Goal: Task Accomplishment & Management: Complete application form

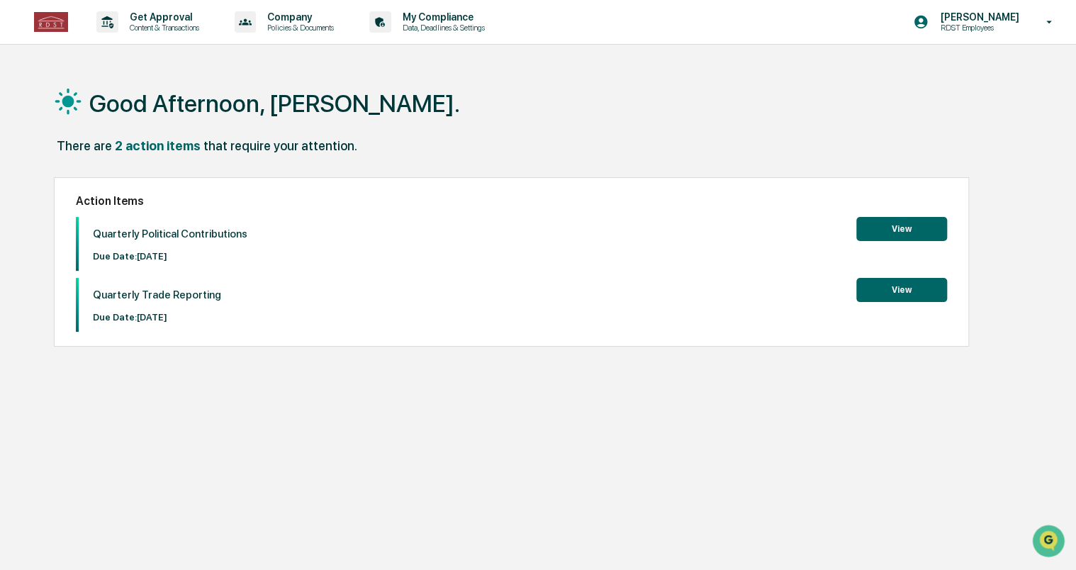
click at [882, 227] on button "View" at bounding box center [901, 229] width 91 height 24
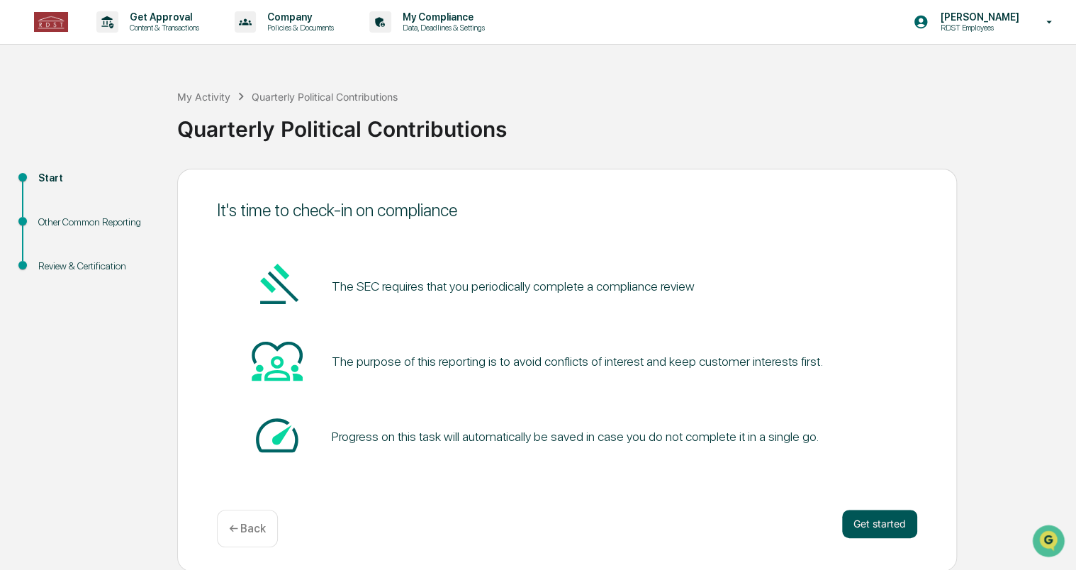
click at [873, 519] on button "Get started" at bounding box center [879, 523] width 75 height 28
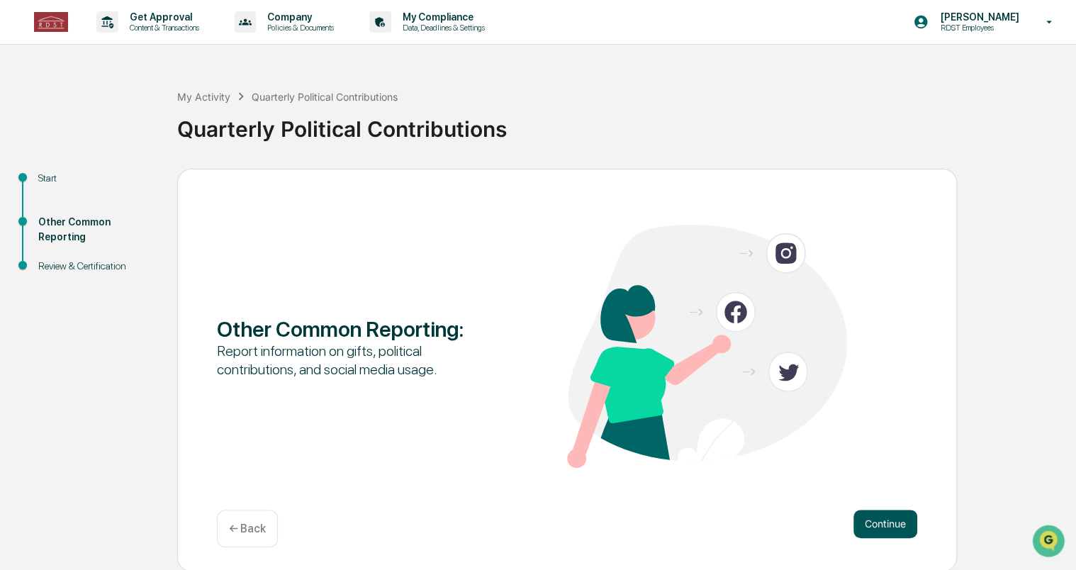
click at [903, 516] on button "Continue" at bounding box center [885, 523] width 64 height 28
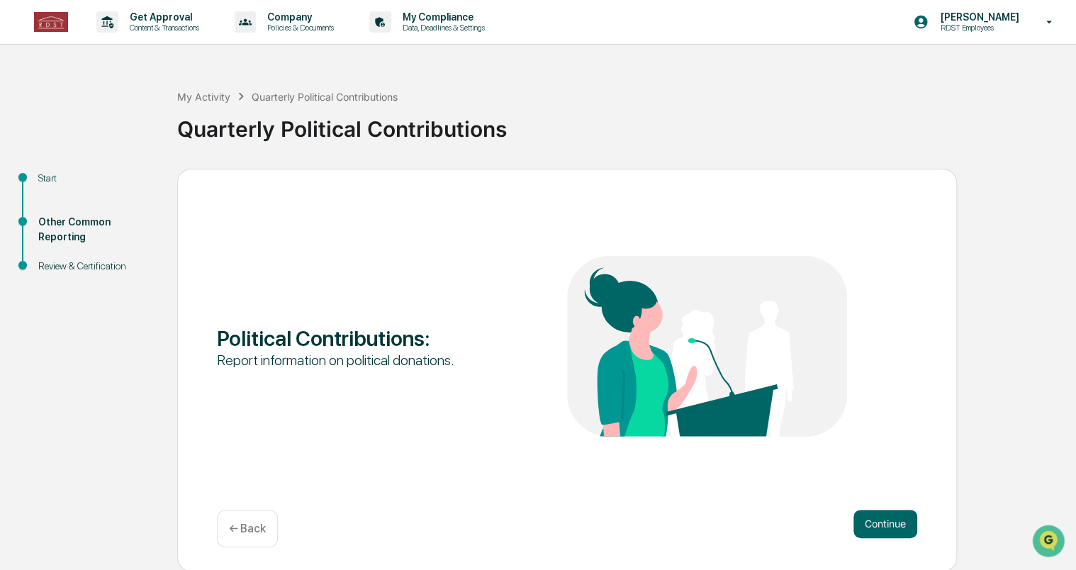
click at [903, 516] on button "Continue" at bounding box center [885, 523] width 64 height 28
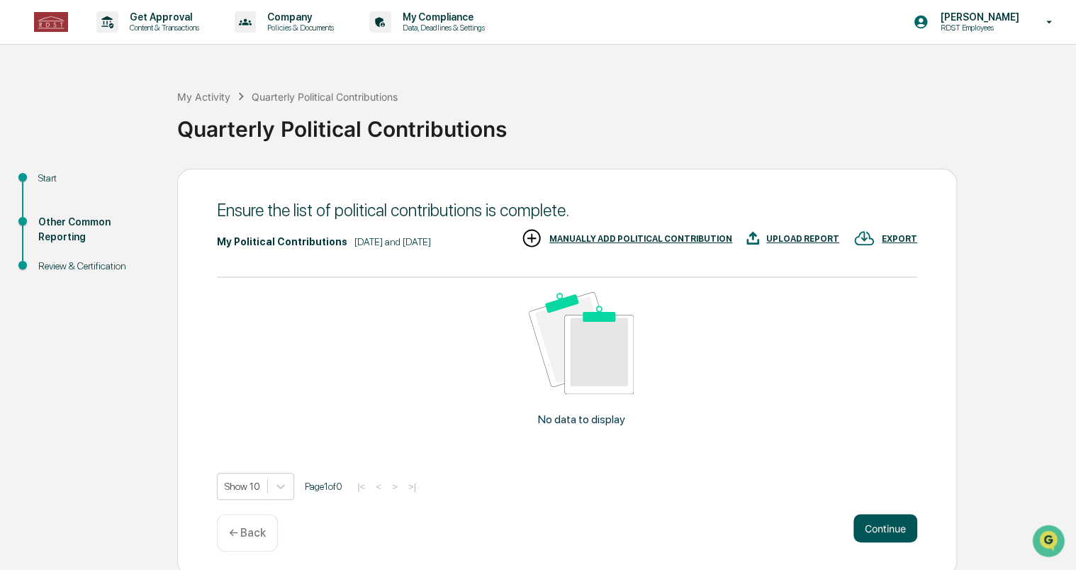
click at [876, 522] on button "Continue" at bounding box center [885, 528] width 64 height 28
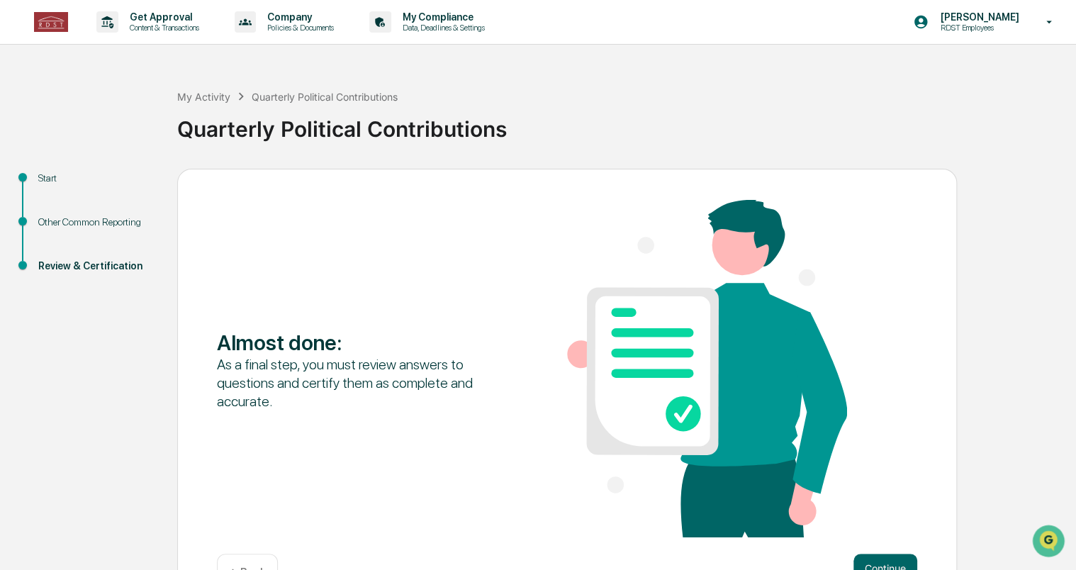
scroll to position [45, 0]
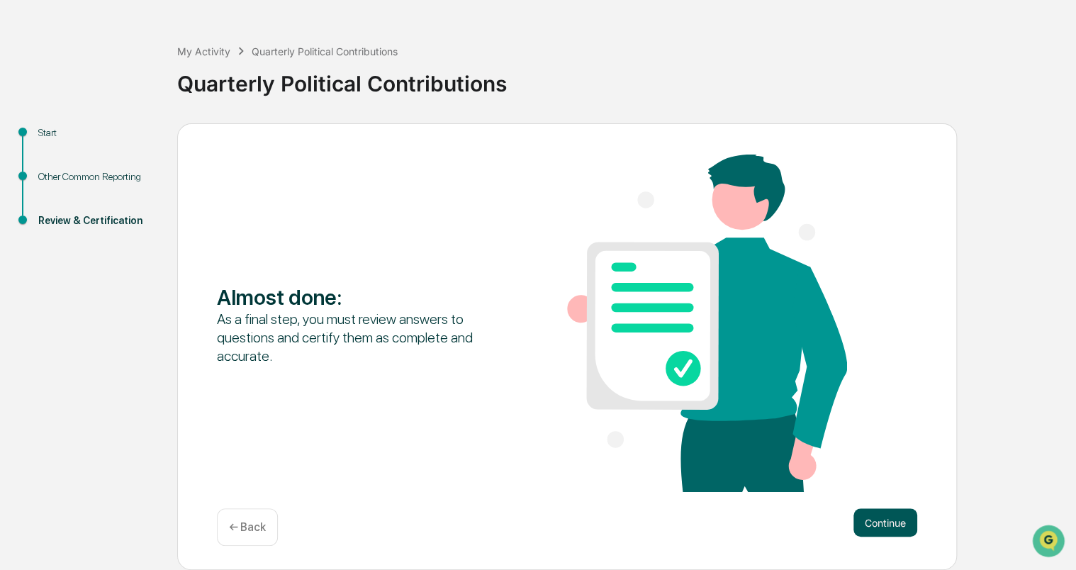
click at [886, 514] on button "Continue" at bounding box center [885, 522] width 64 height 28
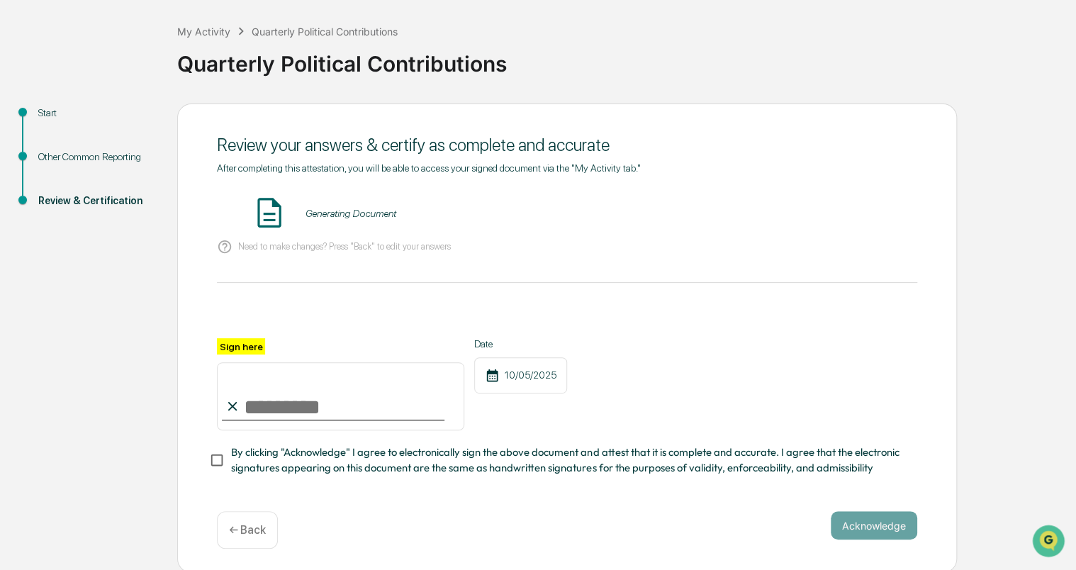
scroll to position [67, 0]
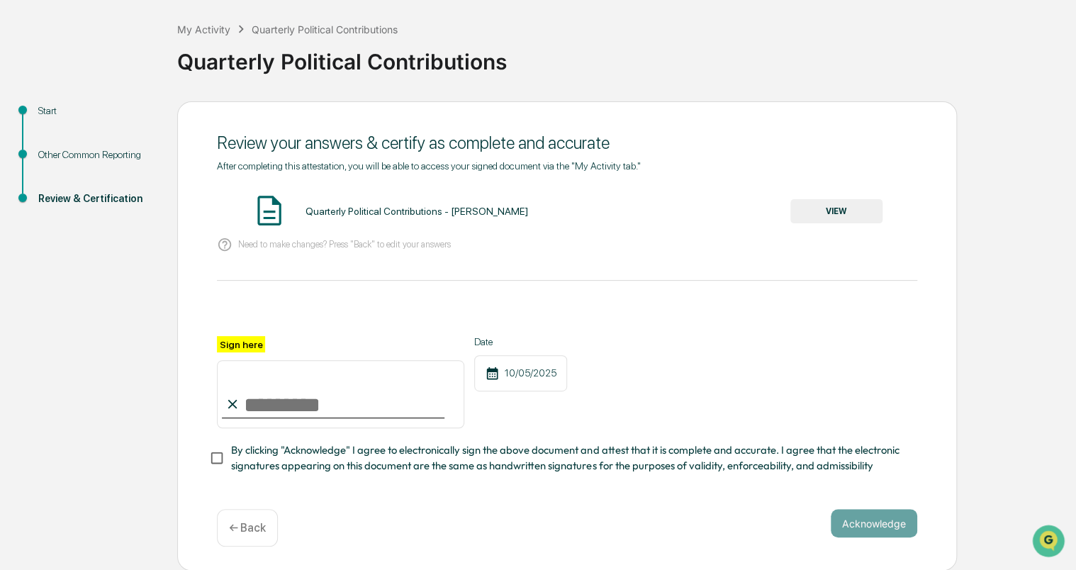
click at [383, 397] on input "Sign here" at bounding box center [340, 394] width 247 height 68
type input "**********"
click at [349, 469] on span "By clicking "Acknowledge" I agree to electronically sign the above document and…" at bounding box center [568, 458] width 675 height 32
click at [845, 204] on button "VIEW" at bounding box center [836, 211] width 92 height 24
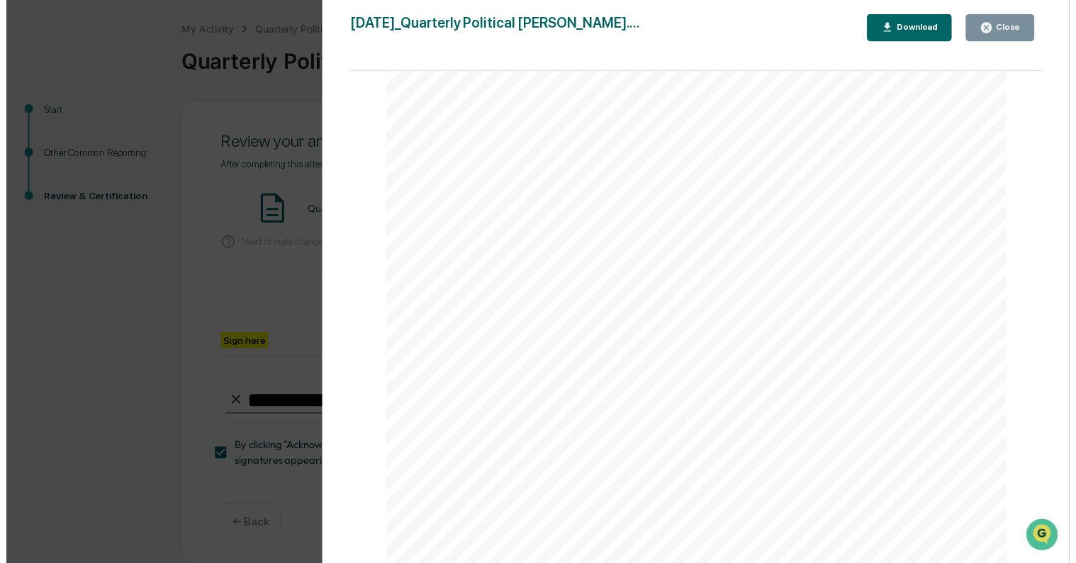
scroll to position [2293, 0]
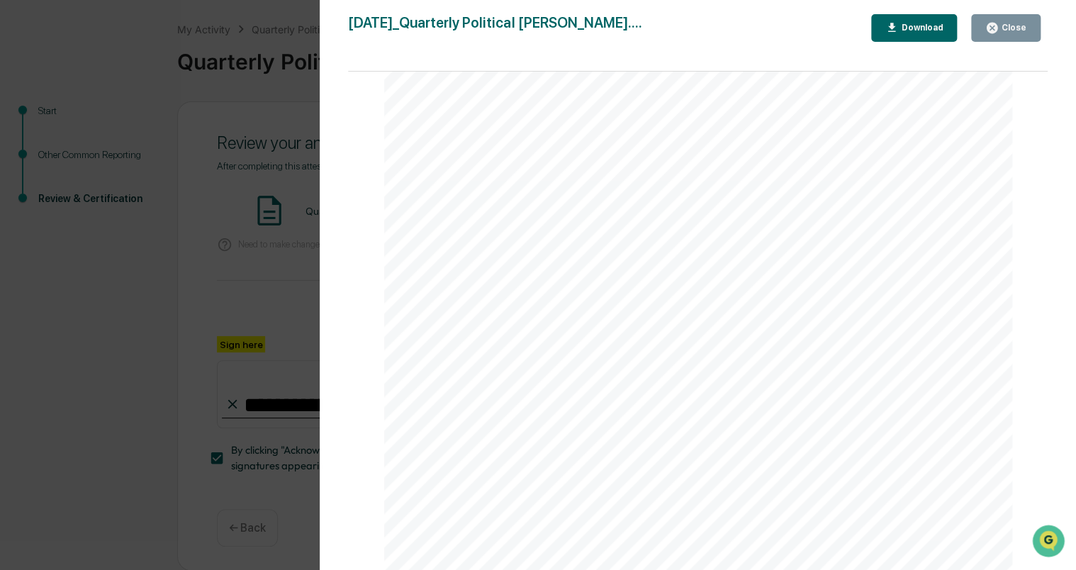
click at [117, 414] on div "Version History [DATE] 10:59 PM [PERSON_NAME] [DATE]_Quarterly Political Contri…" at bounding box center [538, 285] width 1076 height 570
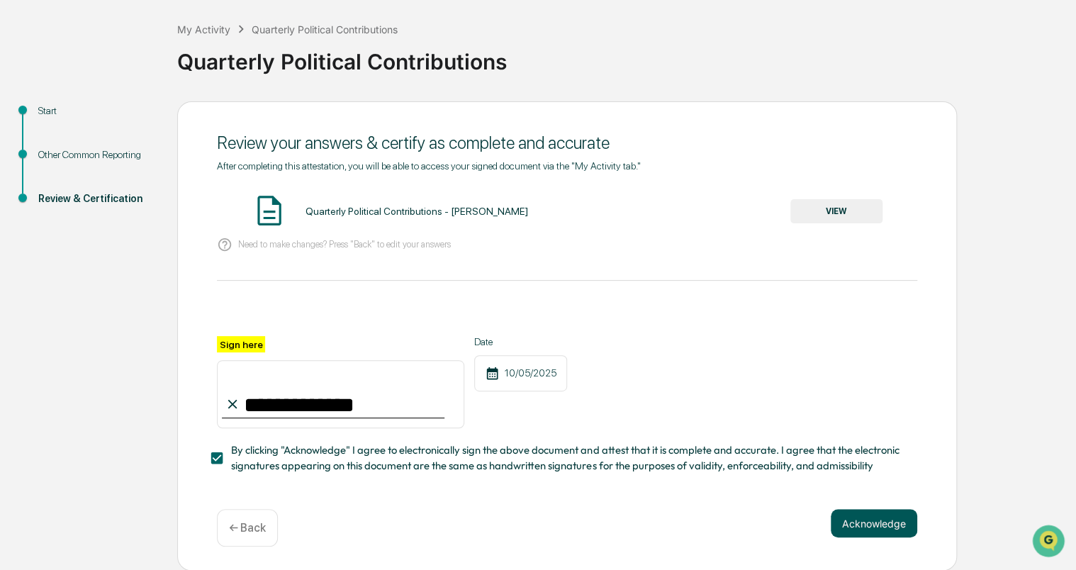
click at [874, 519] on button "Acknowledge" at bounding box center [873, 523] width 86 height 28
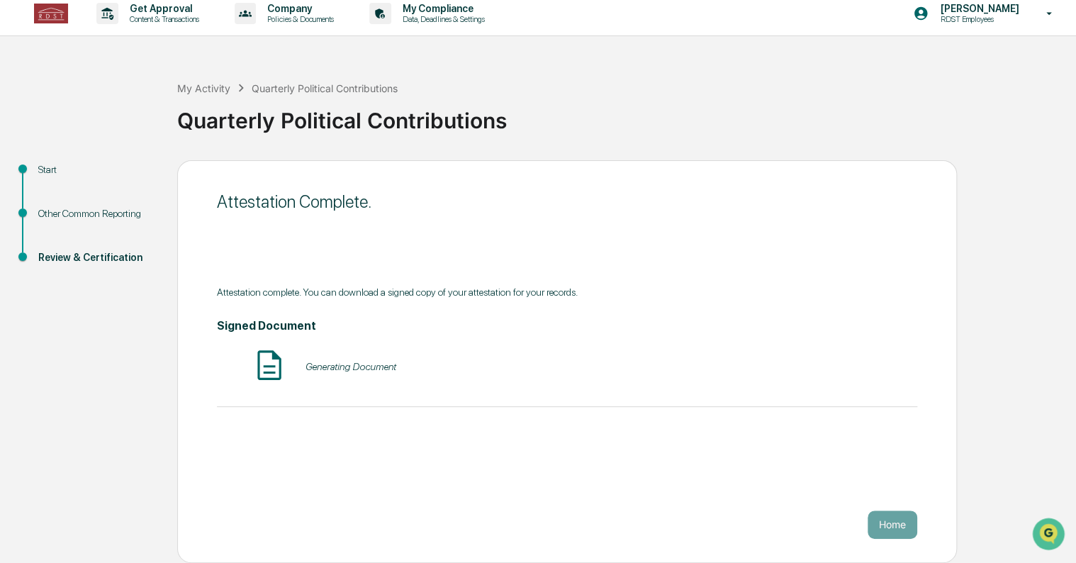
scroll to position [0, 0]
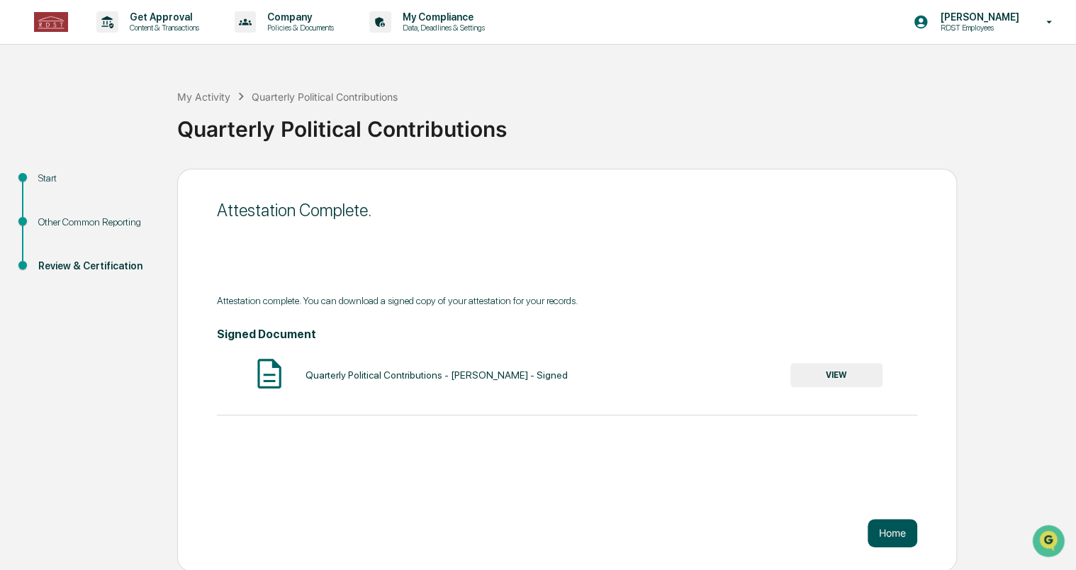
click at [890, 535] on button "Home" at bounding box center [892, 533] width 50 height 28
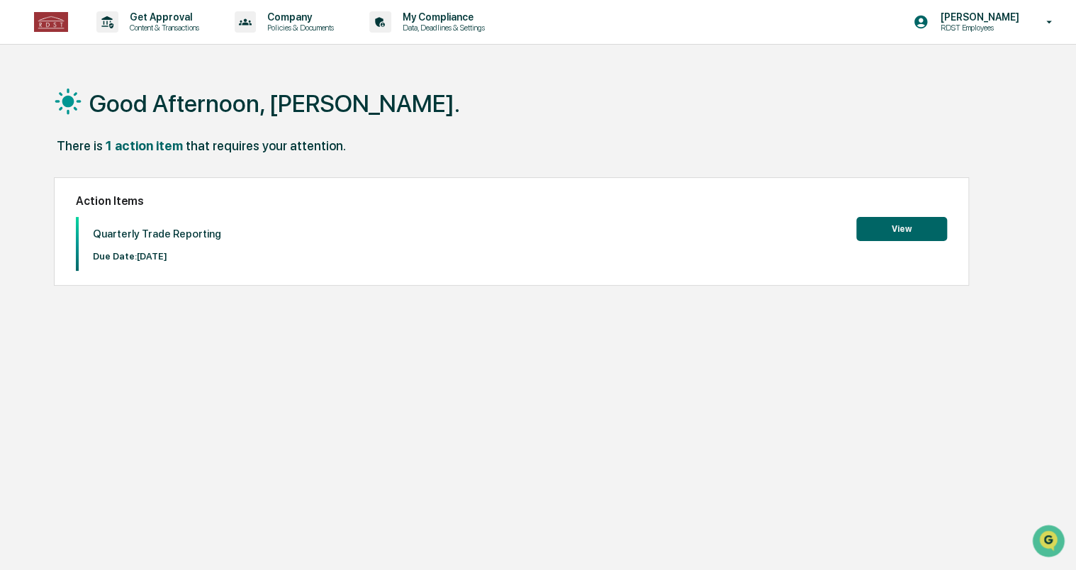
click at [873, 239] on button "View" at bounding box center [901, 229] width 91 height 24
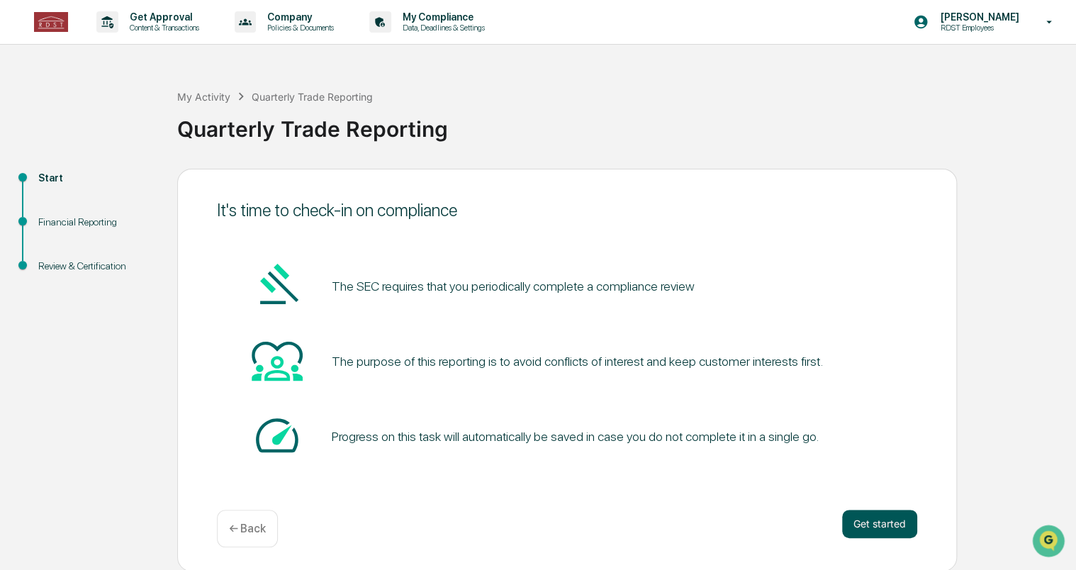
click at [882, 527] on button "Get started" at bounding box center [879, 523] width 75 height 28
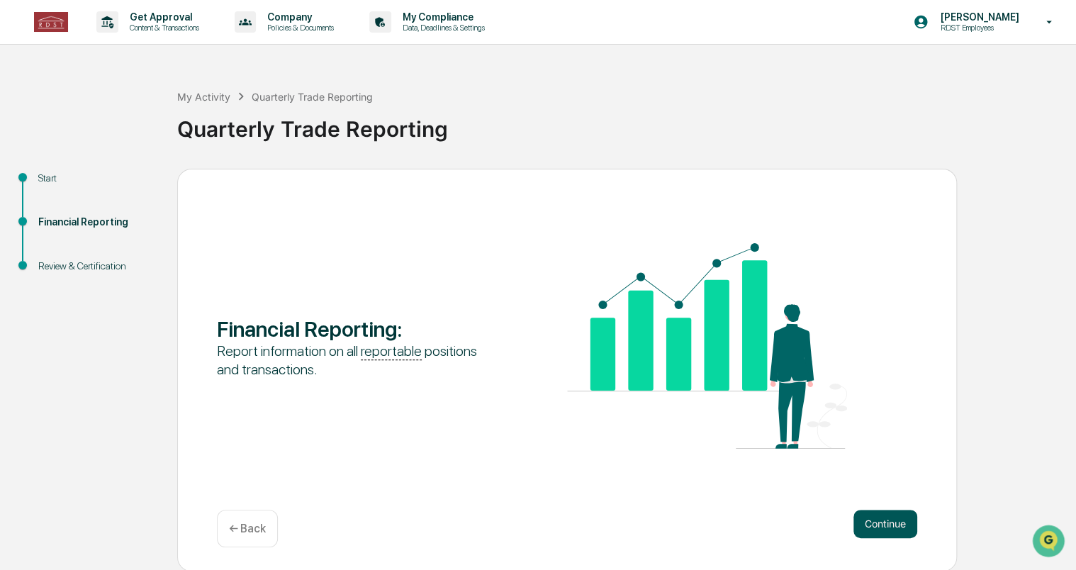
click at [879, 524] on button "Continue" at bounding box center [885, 523] width 64 height 28
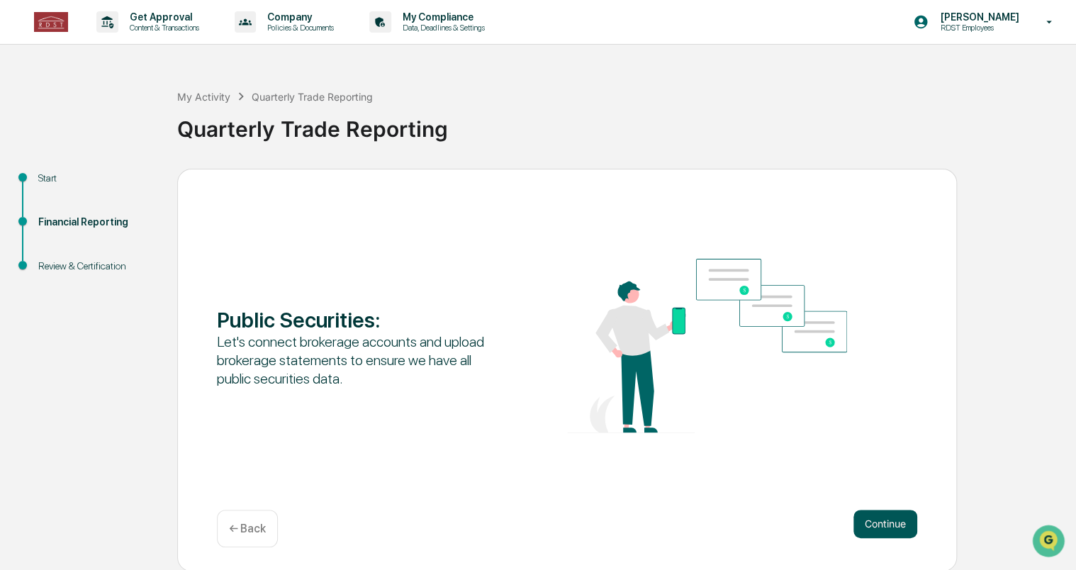
click at [898, 517] on button "Continue" at bounding box center [885, 523] width 64 height 28
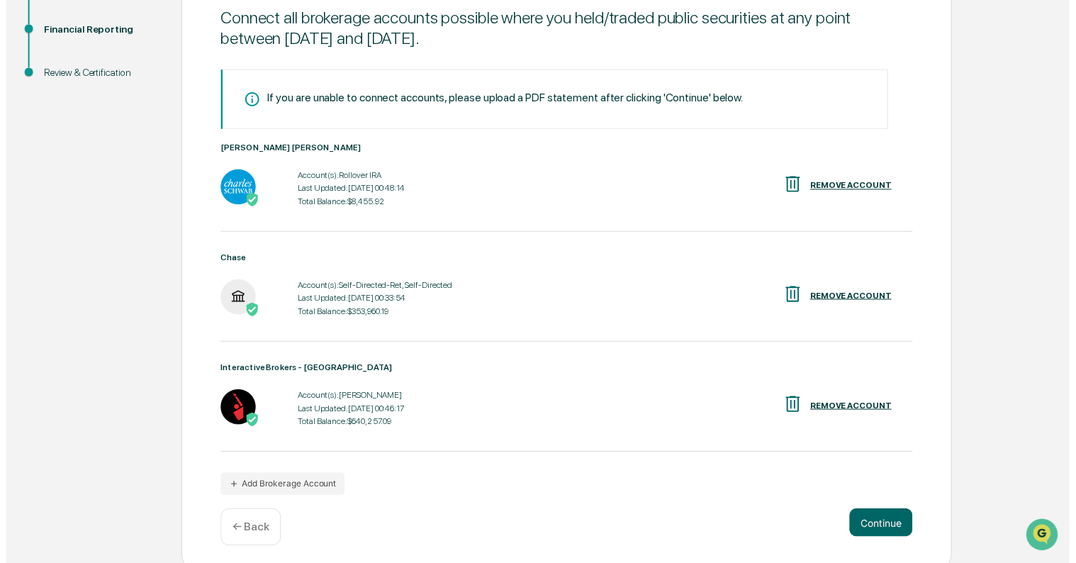
scroll to position [193, 0]
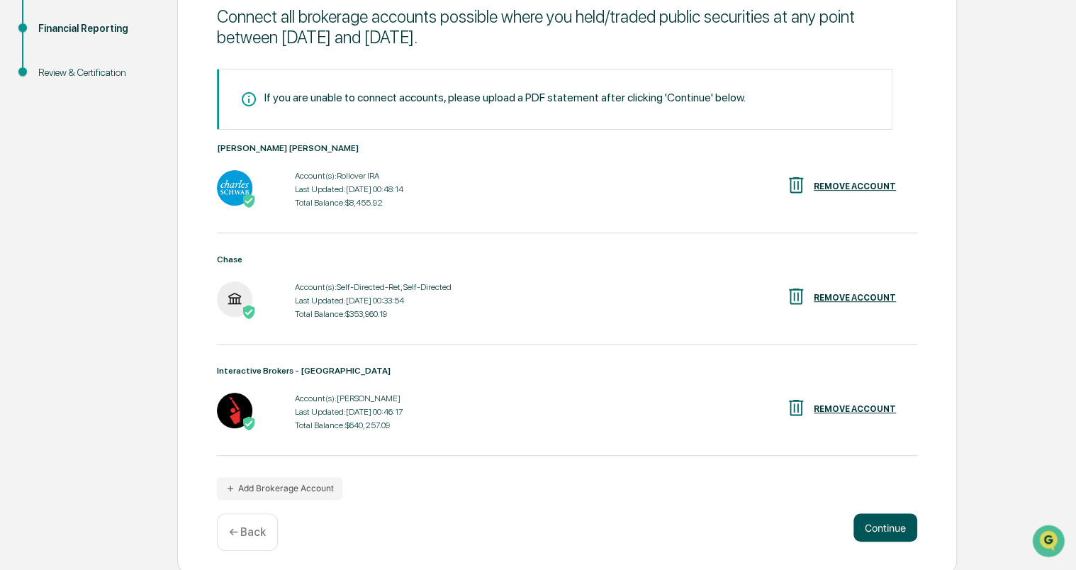
click at [889, 531] on button "Continue" at bounding box center [885, 527] width 64 height 28
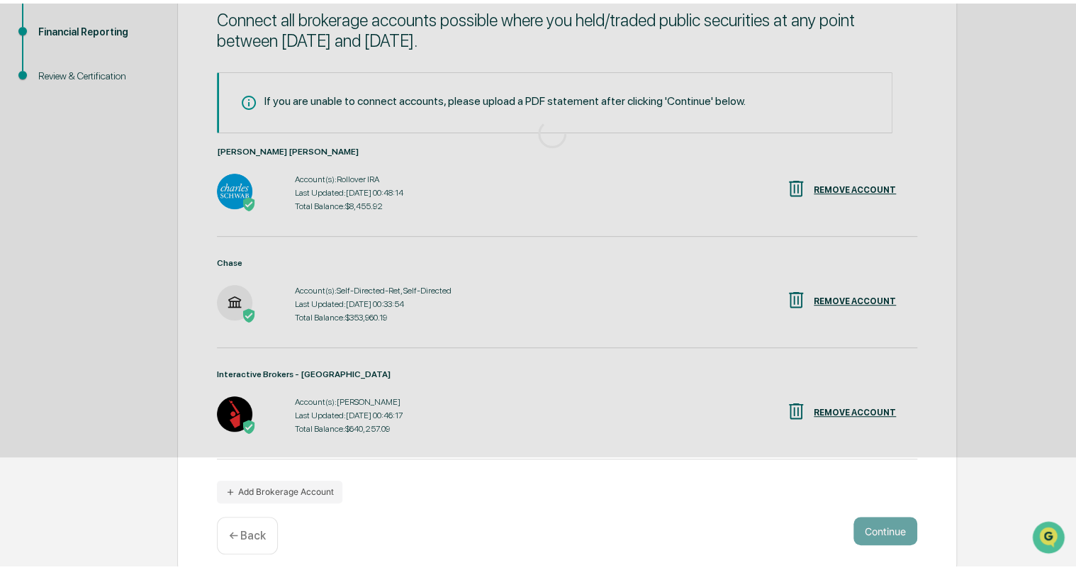
scroll to position [0, 0]
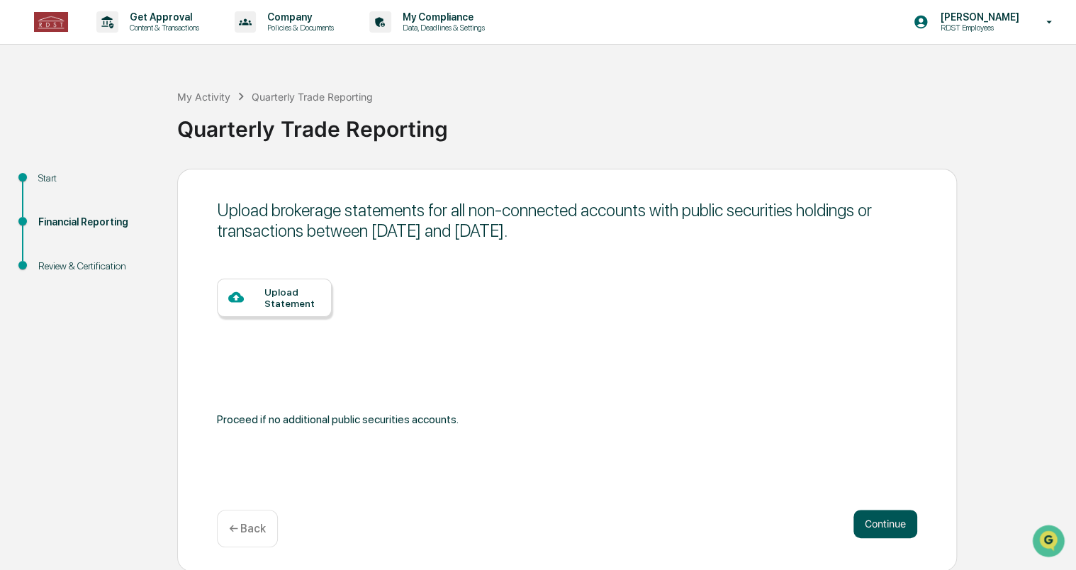
click at [887, 524] on button "Continue" at bounding box center [885, 523] width 64 height 28
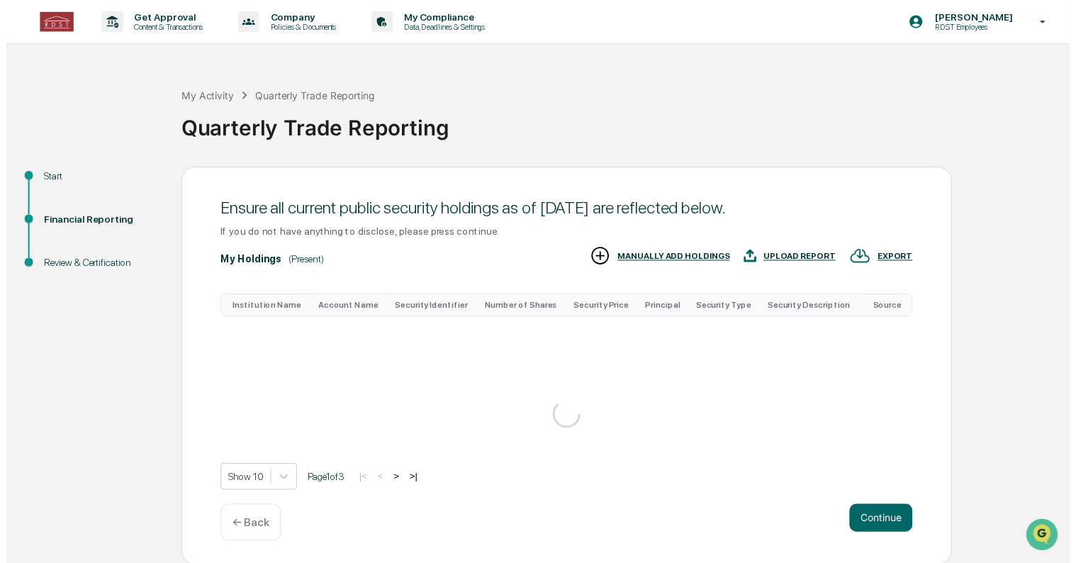
scroll to position [174, 0]
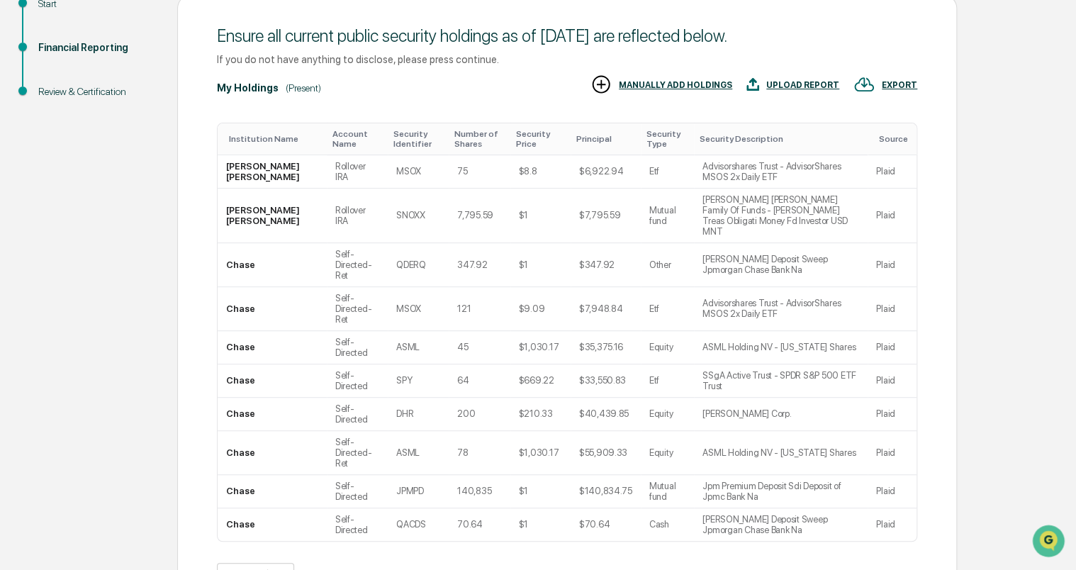
click at [401, 569] on button ">" at bounding box center [395, 576] width 14 height 12
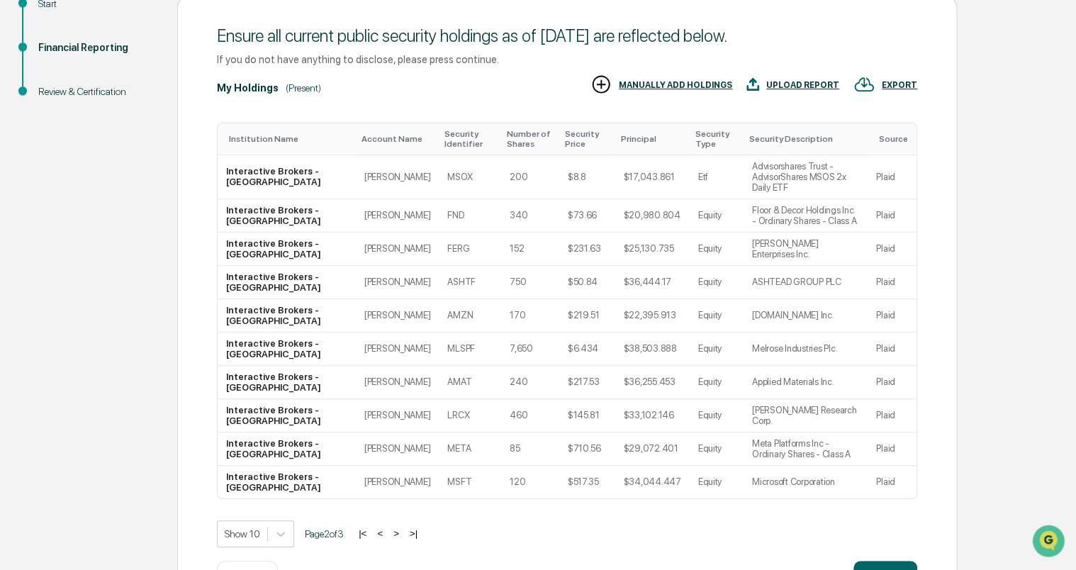
click at [385, 527] on button "<" at bounding box center [380, 533] width 14 height 12
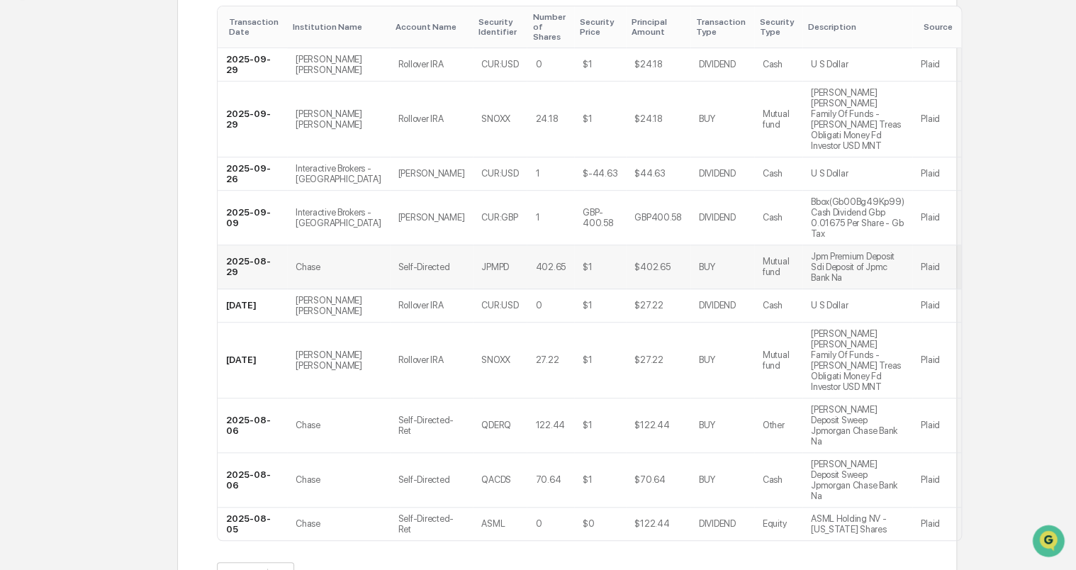
scroll to position [271, 0]
click at [400, 568] on button ">" at bounding box center [394, 574] width 14 height 12
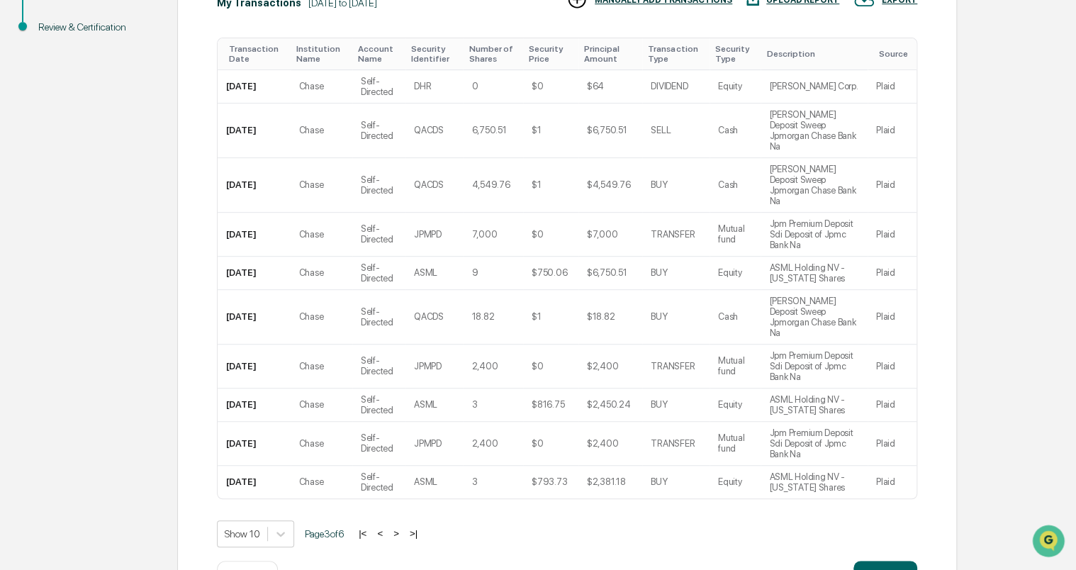
click at [381, 527] on button "<" at bounding box center [380, 533] width 14 height 12
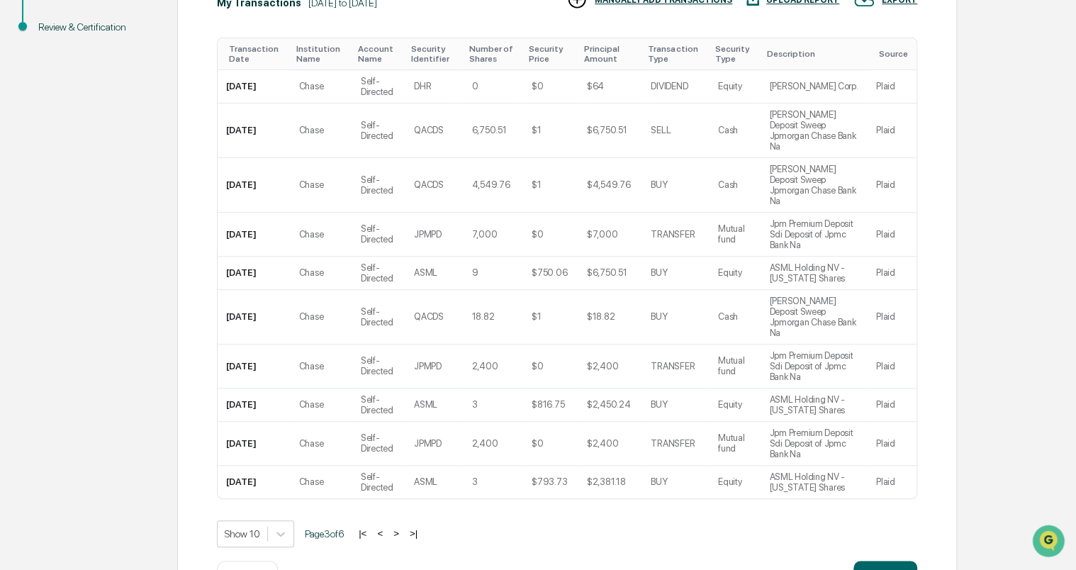
click at [400, 527] on button ">" at bounding box center [396, 533] width 14 height 12
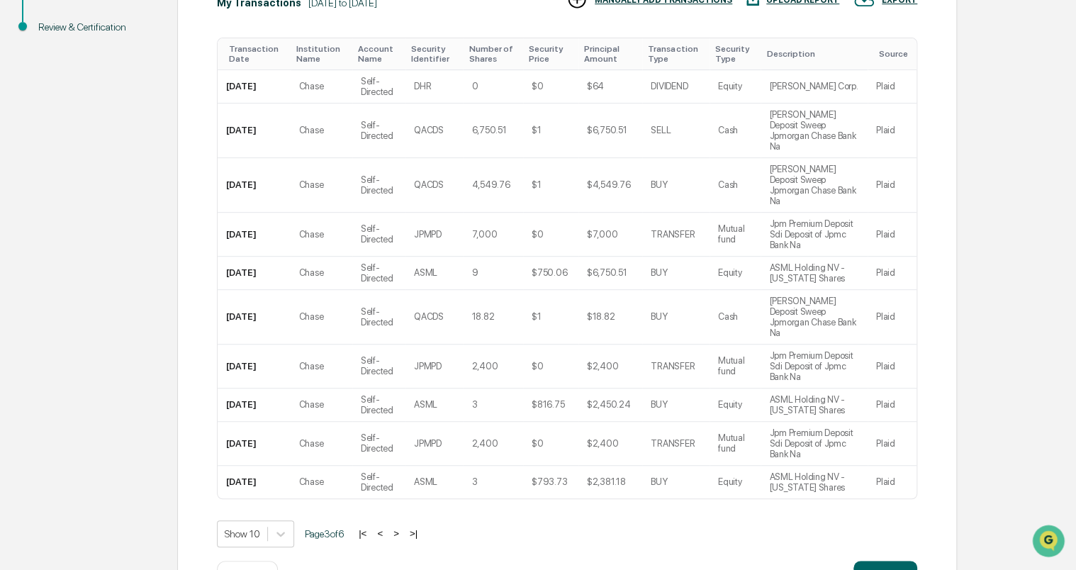
click at [403, 527] on button ">" at bounding box center [396, 533] width 14 height 12
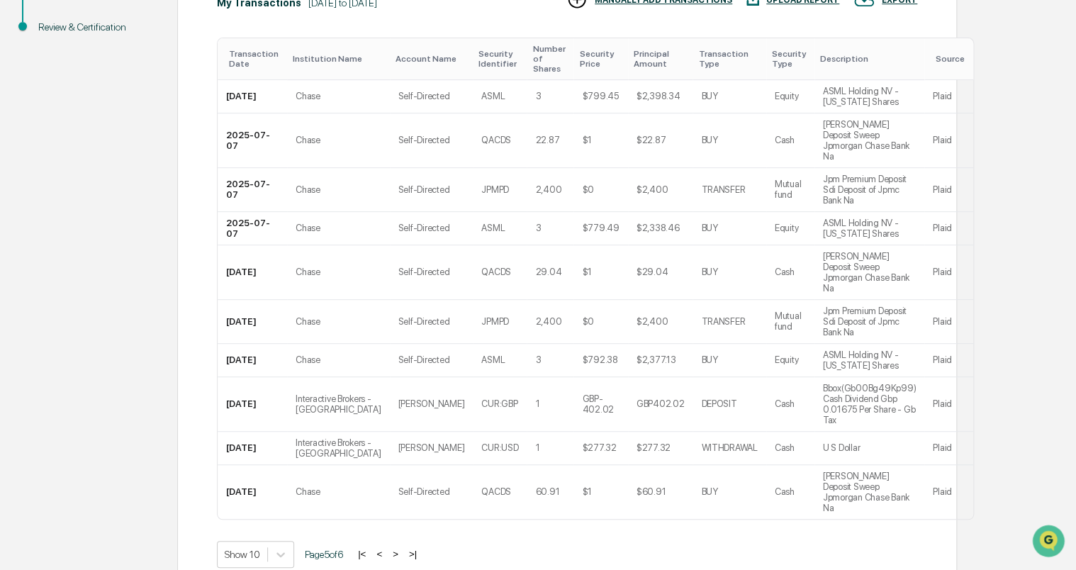
click at [405, 548] on div "|< < > >|" at bounding box center [387, 554] width 67 height 12
click at [402, 548] on button ">" at bounding box center [395, 554] width 14 height 12
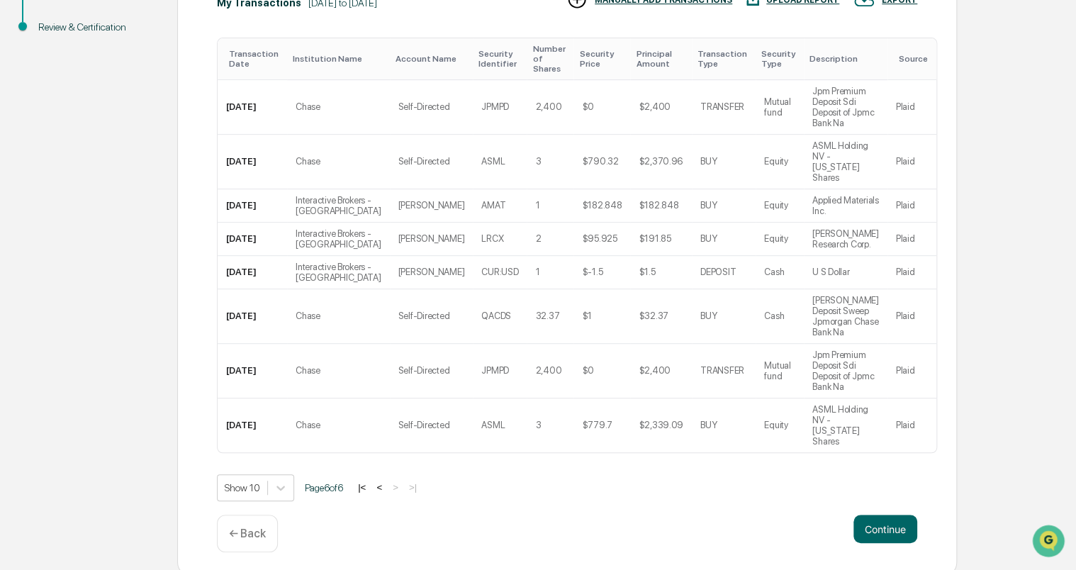
scroll to position [183, 0]
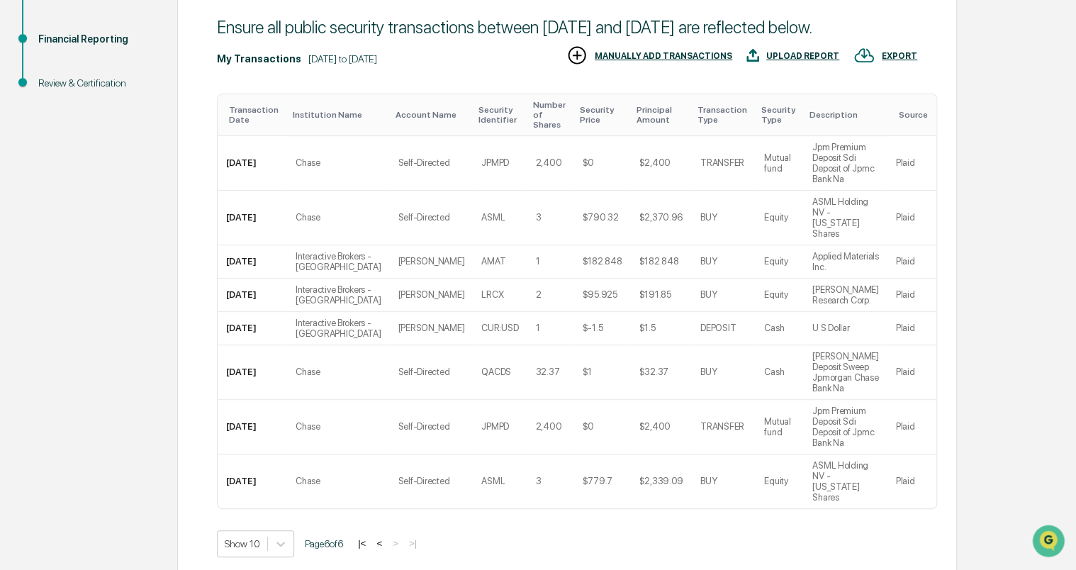
click at [385, 537] on button "<" at bounding box center [379, 543] width 14 height 12
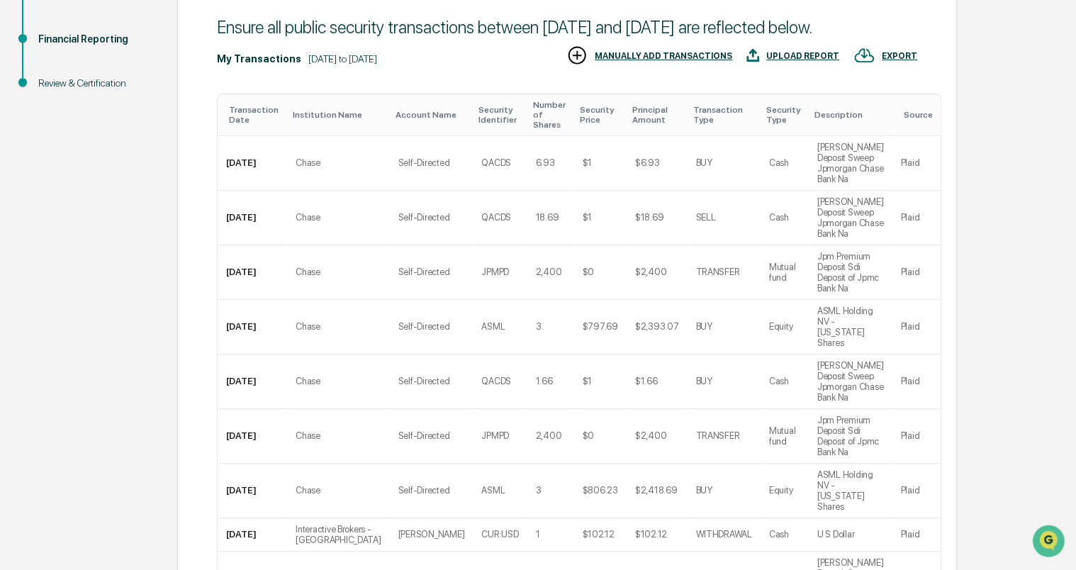
scroll to position [229, 0]
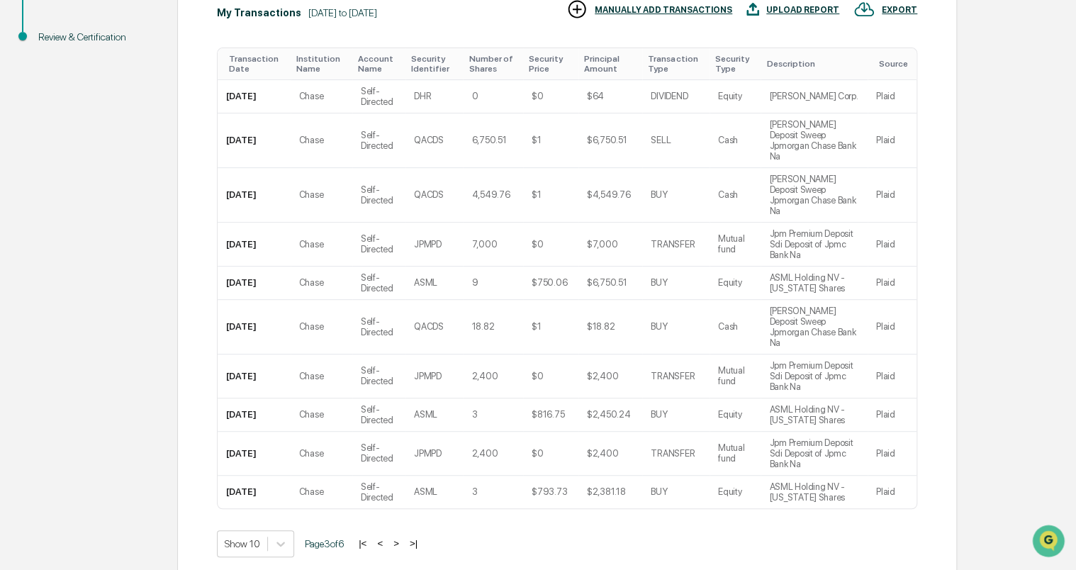
click at [387, 537] on button "<" at bounding box center [380, 543] width 14 height 12
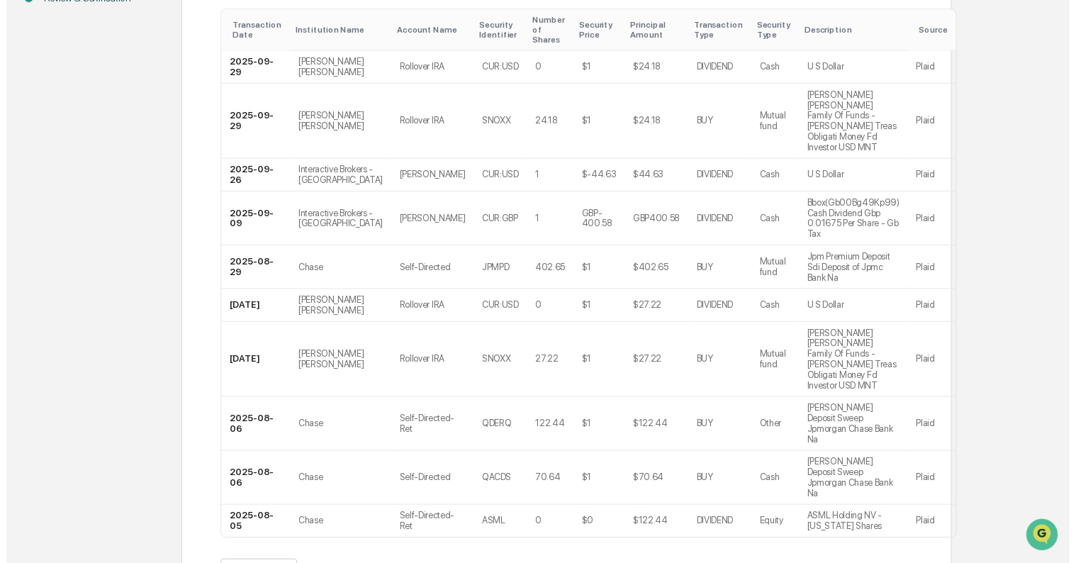
scroll to position [269, 0]
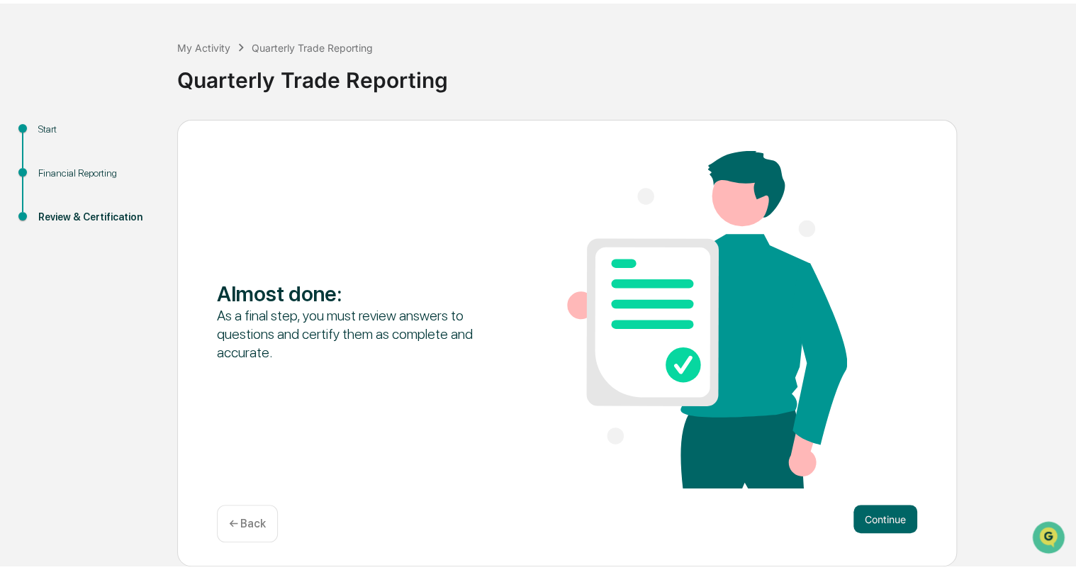
scroll to position [45, 0]
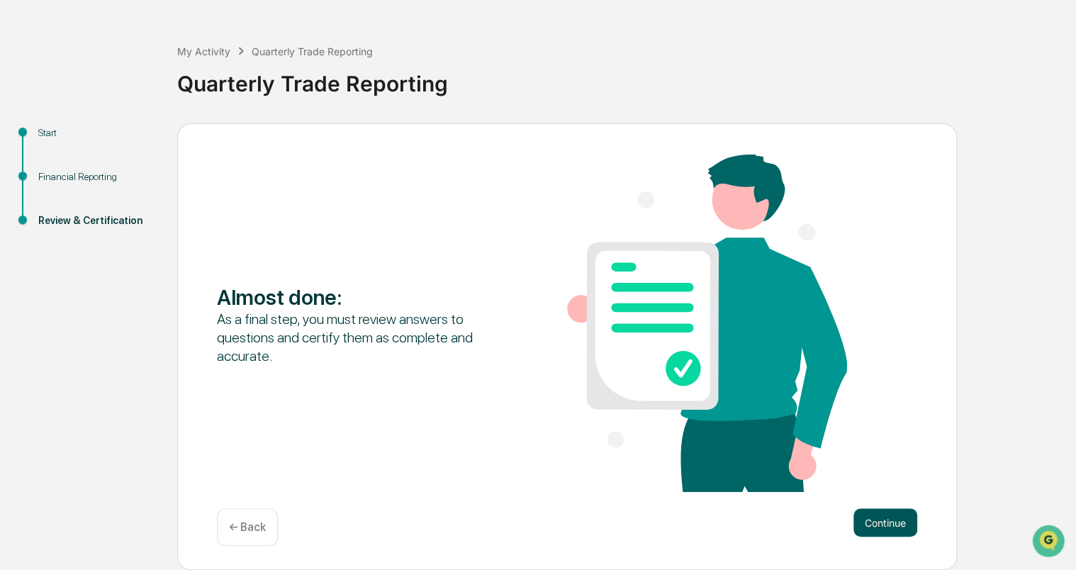
click at [881, 512] on button "Continue" at bounding box center [885, 522] width 64 height 28
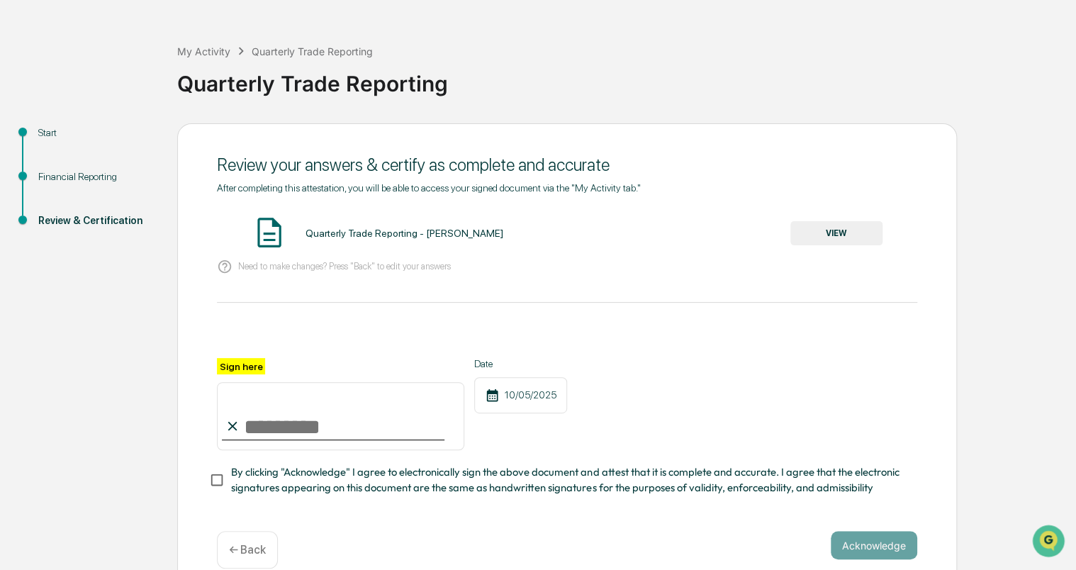
click at [381, 425] on input "Sign here" at bounding box center [340, 416] width 247 height 68
type input "**********"
click at [828, 227] on button "VIEW" at bounding box center [836, 233] width 92 height 24
